Goal: Transaction & Acquisition: Purchase product/service

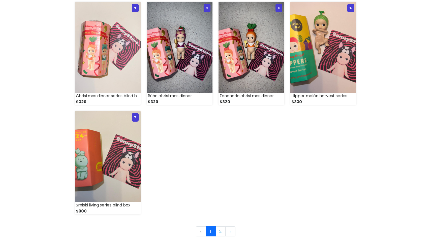
scroll to position [605, 0]
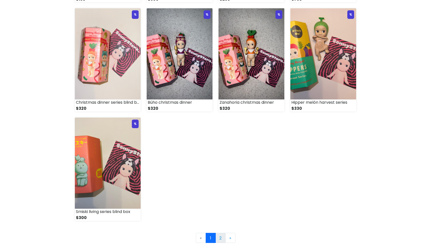
click at [216, 239] on link "2" at bounding box center [220, 238] width 10 height 10
click at [221, 239] on link "2" at bounding box center [220, 238] width 10 height 10
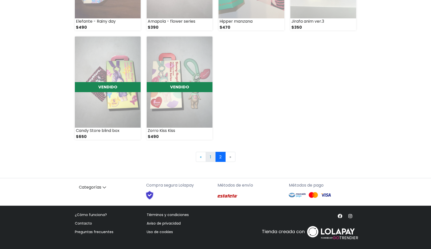
scroll to position [249, 0]
click at [212, 158] on link "1" at bounding box center [211, 157] width 10 height 10
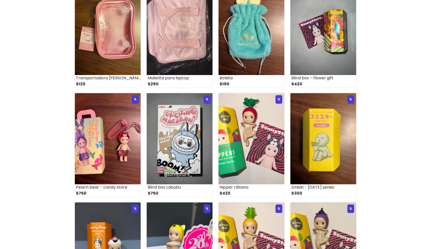
scroll to position [100, 0]
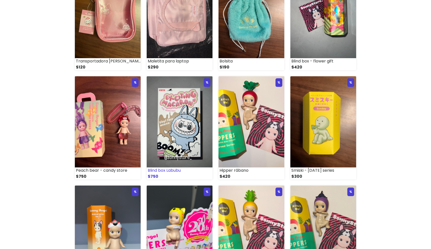
click at [182, 131] on img at bounding box center [180, 121] width 66 height 91
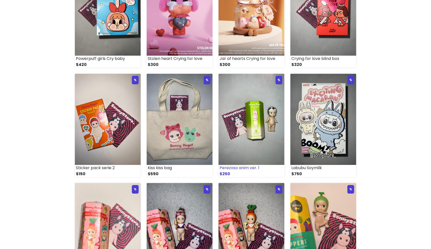
scroll to position [433, 0]
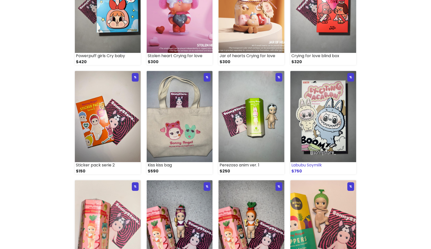
click at [334, 95] on img at bounding box center [323, 116] width 66 height 91
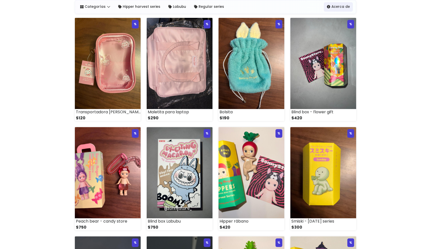
scroll to position [50, 0]
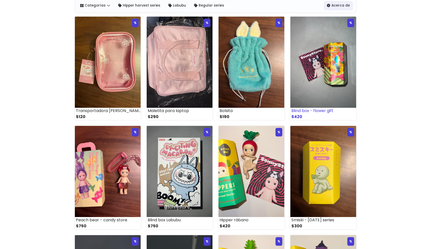
click at [327, 64] on img at bounding box center [323, 62] width 66 height 91
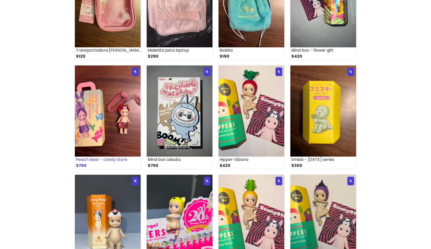
scroll to position [37, 0]
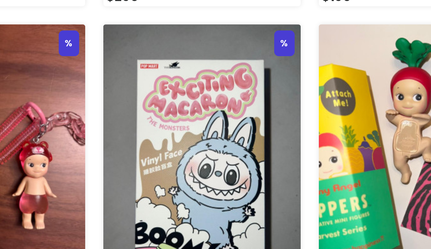
click at [147, 140] on img at bounding box center [180, 185] width 66 height 91
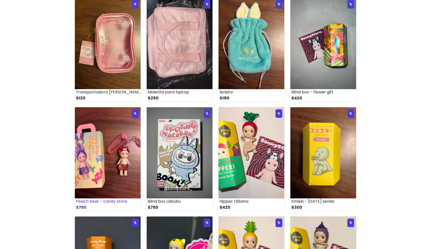
click at [110, 136] on img at bounding box center [108, 152] width 66 height 91
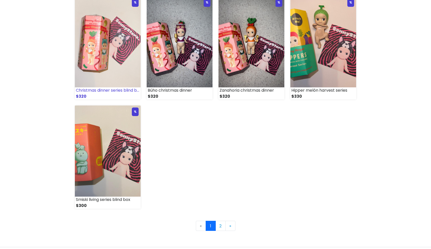
scroll to position [620, 0]
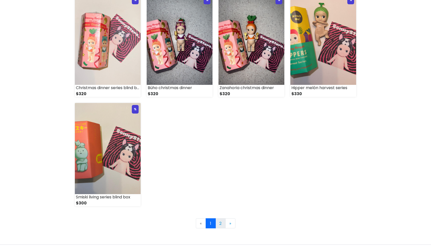
click at [219, 222] on link "2" at bounding box center [220, 223] width 10 height 10
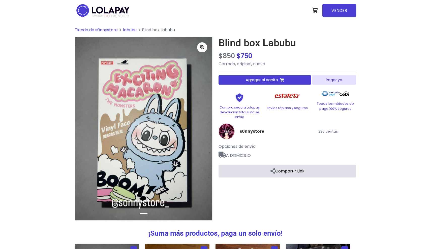
click at [251, 82] on span "Agregar al carrito" at bounding box center [262, 79] width 32 height 5
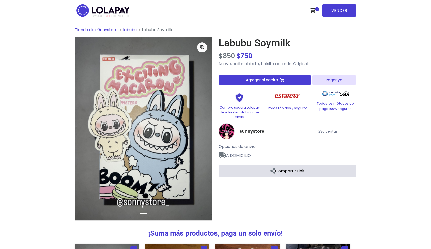
click at [255, 80] on span "Agregar al carrito" at bounding box center [262, 79] width 32 height 5
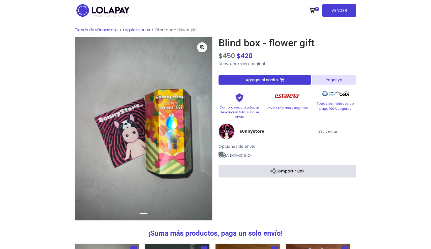
click at [264, 77] on span "Agregar al carrito" at bounding box center [262, 79] width 32 height 5
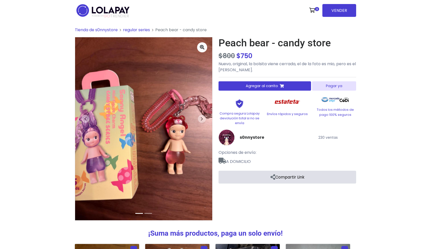
click at [246, 82] on button "Agregar al carrito" at bounding box center [264, 85] width 92 height 9
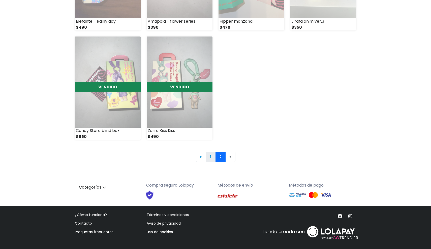
scroll to position [249, 0]
click at [211, 159] on link "1" at bounding box center [211, 157] width 10 height 10
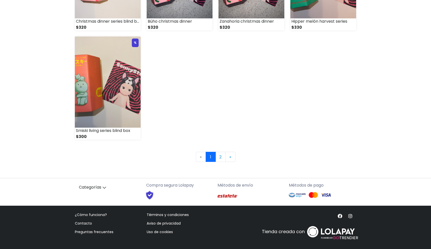
scroll to position [686, 0]
click at [119, 102] on img at bounding box center [108, 82] width 66 height 91
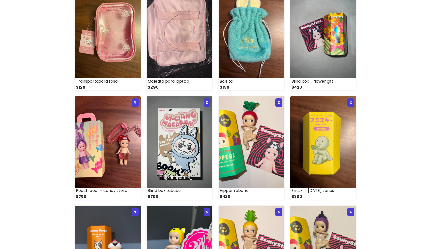
scroll to position [80, 0]
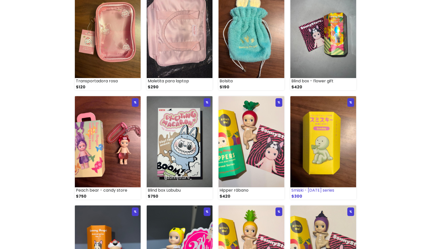
click at [323, 135] on img at bounding box center [323, 141] width 66 height 91
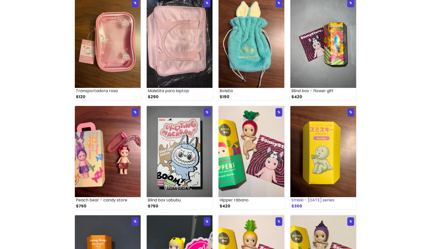
scroll to position [69, 0]
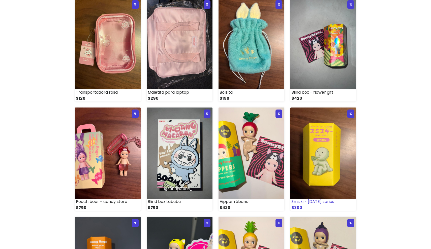
click at [331, 162] on img at bounding box center [323, 153] width 66 height 91
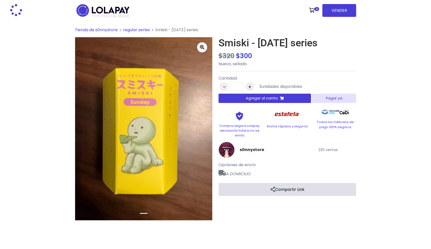
click at [261, 100] on span "Agregar al carrito" at bounding box center [262, 98] width 32 height 5
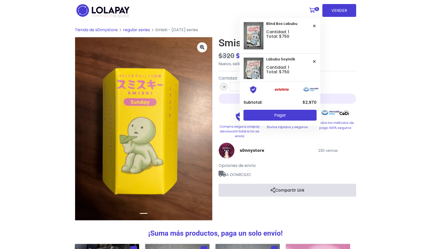
click at [316, 11] on link "5" at bounding box center [314, 10] width 14 height 15
click at [314, 24] on icon at bounding box center [314, 26] width 3 height 4
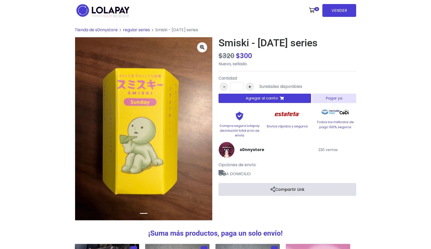
scroll to position [0, 0]
